Goal: Information Seeking & Learning: Find specific fact

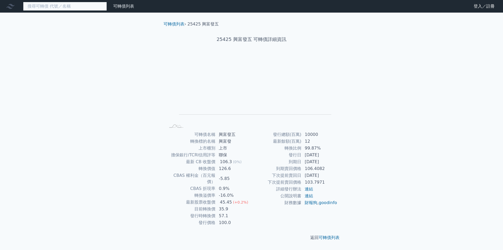
click at [55, 7] on input at bounding box center [65, 6] width 84 height 9
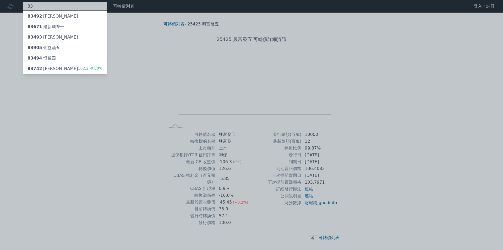
type input "8"
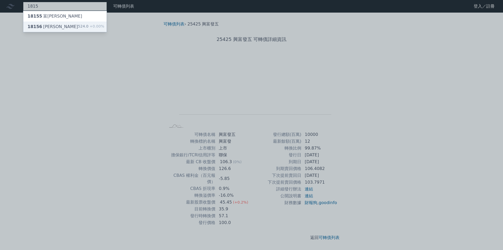
type input "1815"
click at [56, 26] on div "18156 富喬六 524.0 +0.00%" at bounding box center [64, 27] width 83 height 10
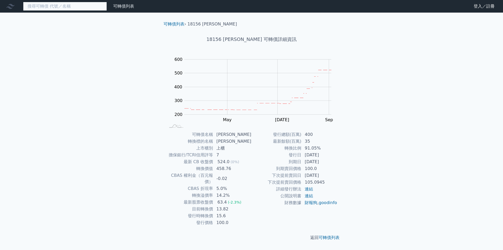
click at [60, 5] on input at bounding box center [65, 6] width 84 height 9
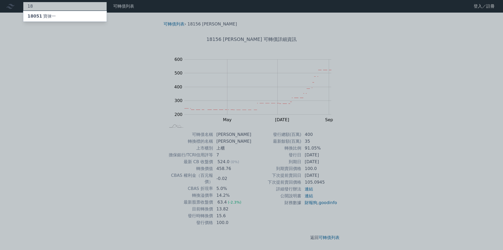
type input "1"
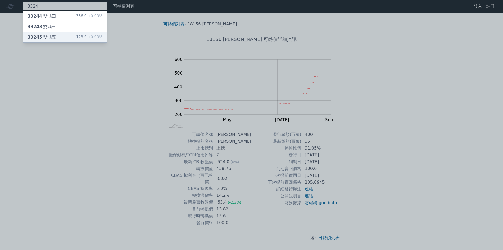
type input "3324"
click at [59, 38] on div "33245 雙鴻五 123.9 +0.00%" at bounding box center [64, 37] width 83 height 10
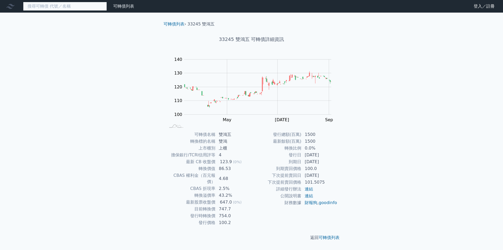
click at [44, 4] on input at bounding box center [65, 6] width 84 height 9
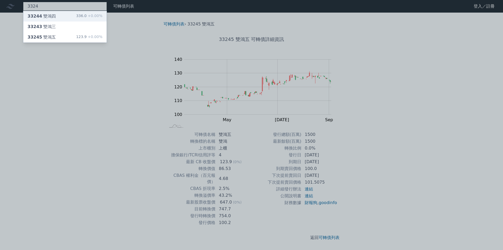
type input "3324"
click at [55, 15] on div "33244 雙鴻四 336.0 +0.00%" at bounding box center [64, 16] width 83 height 10
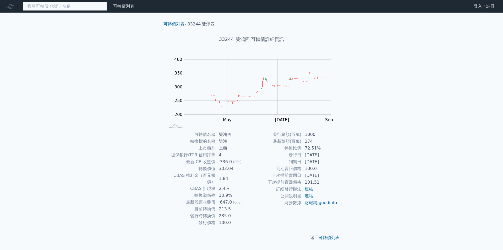
click at [50, 4] on input at bounding box center [65, 6] width 84 height 9
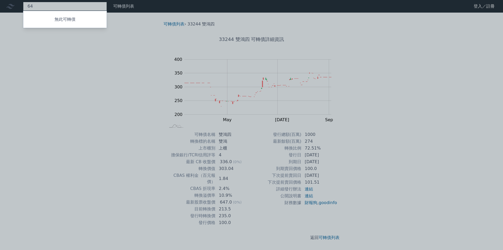
type input "6"
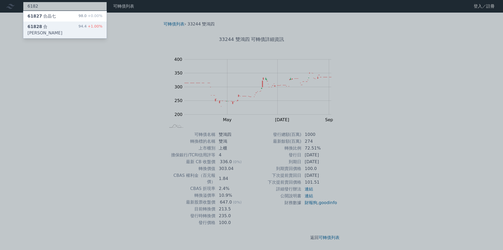
type input "6182"
click at [57, 23] on div "61828 合晶八 94.4 +1.00%" at bounding box center [64, 30] width 83 height 17
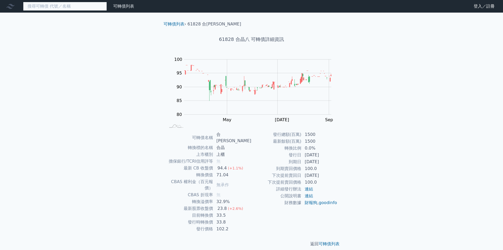
click at [58, 8] on input at bounding box center [65, 6] width 84 height 9
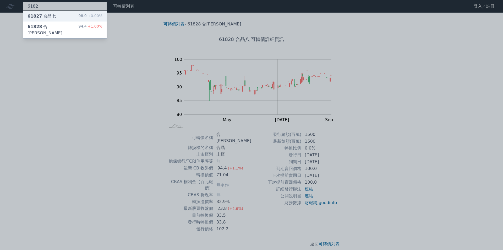
type input "6182"
click at [61, 15] on div "61827 合晶七 98.0 +0.00%" at bounding box center [64, 16] width 83 height 10
